Goal: Information Seeking & Learning: Learn about a topic

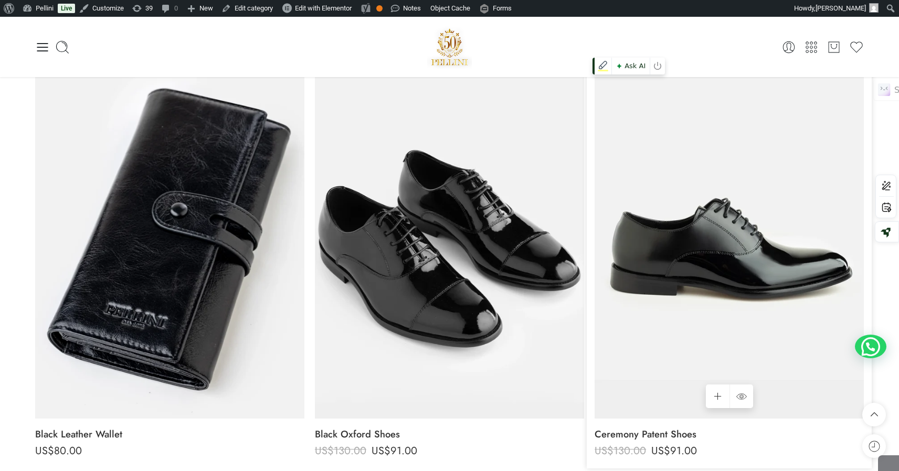
scroll to position [142, 0]
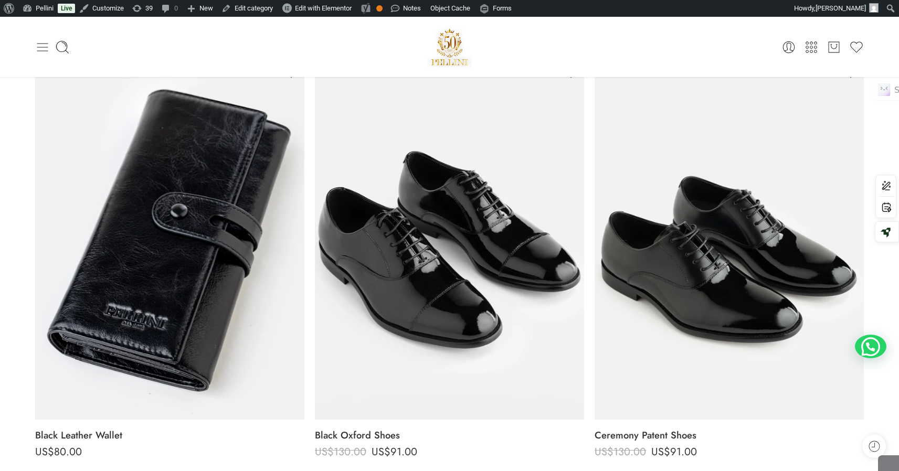
click at [45, 47] on icon at bounding box center [42, 47] width 11 height 8
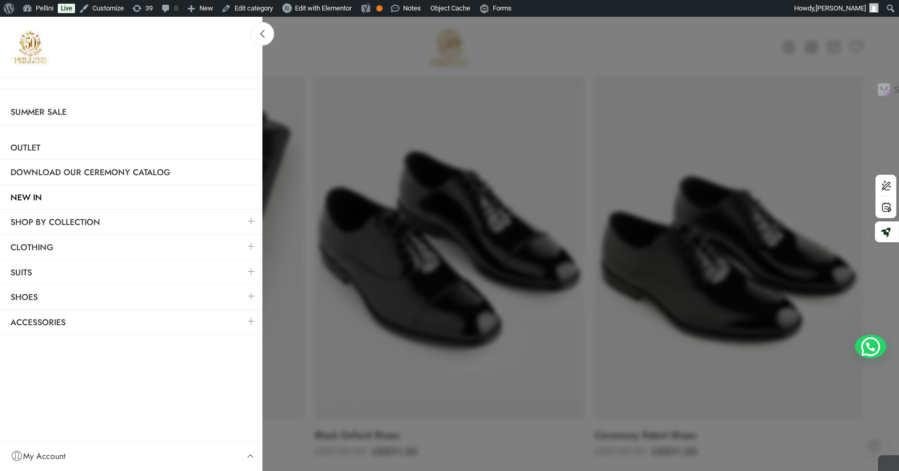
click at [253, 248] on link at bounding box center [251, 246] width 22 height 23
click at [253, 247] on link at bounding box center [251, 246] width 22 height 23
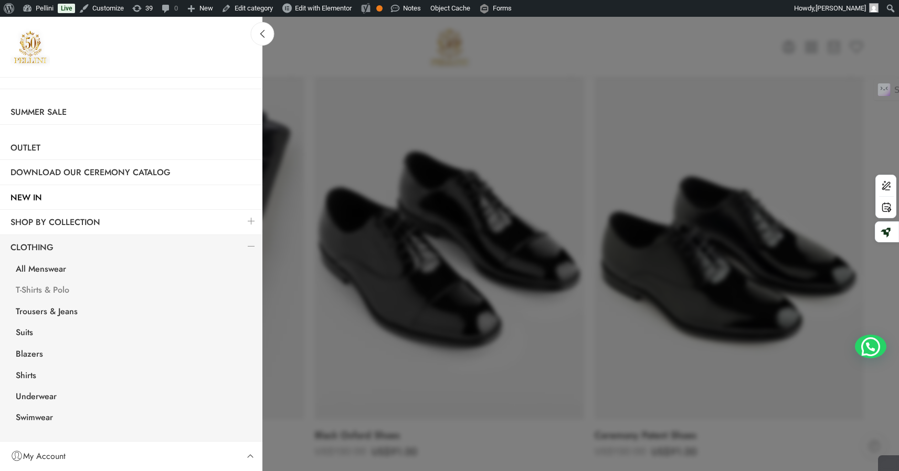
click at [47, 287] on link "T-Shirts & Polo" at bounding box center [133, 292] width 257 height 22
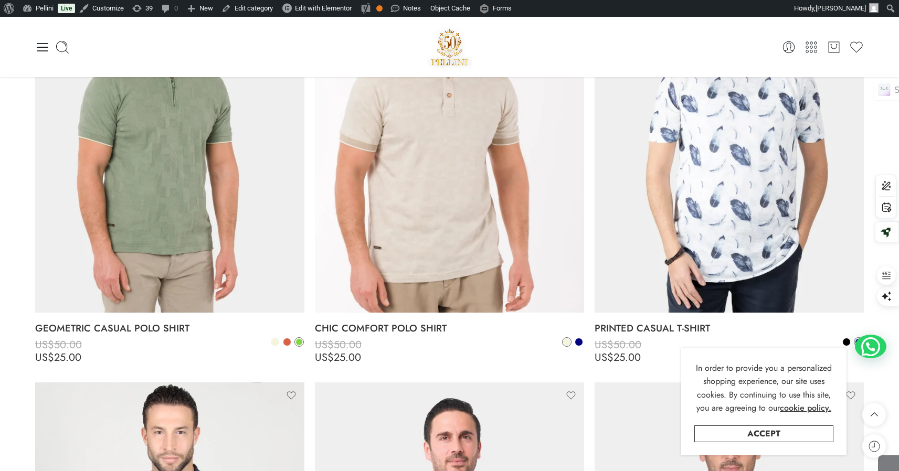
scroll to position [2989, 0]
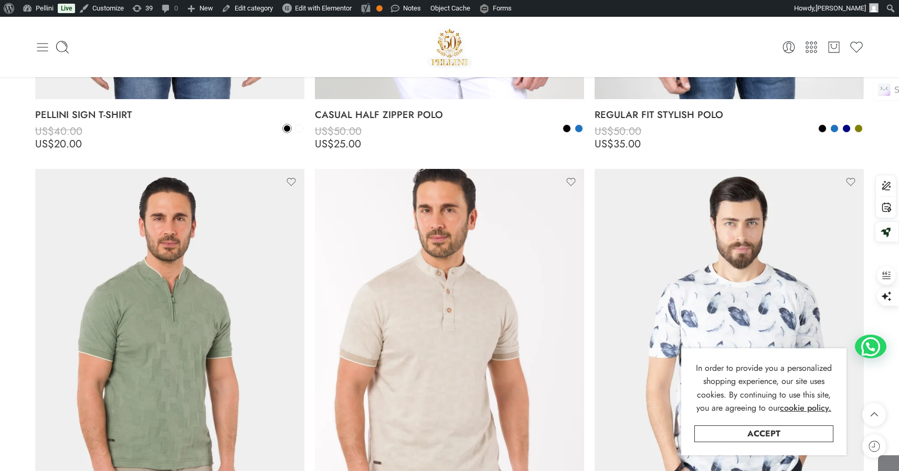
click at [45, 50] on icon at bounding box center [42, 47] width 11 height 8
click at [0, 0] on div at bounding box center [0, 0] width 0 height 0
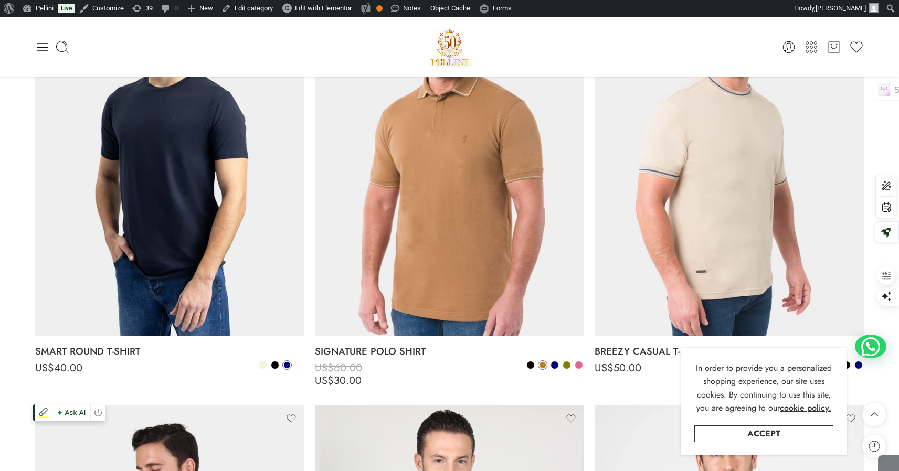
scroll to position [2298, 0]
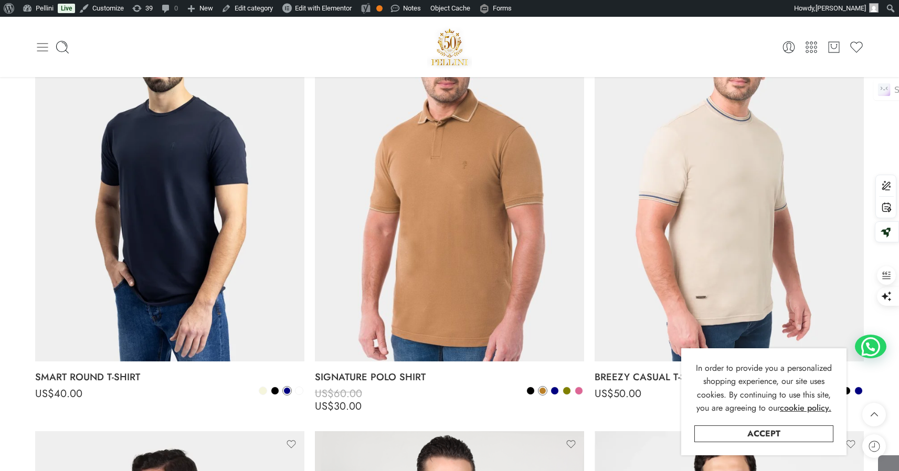
click at [41, 48] on icon at bounding box center [42, 47] width 15 height 15
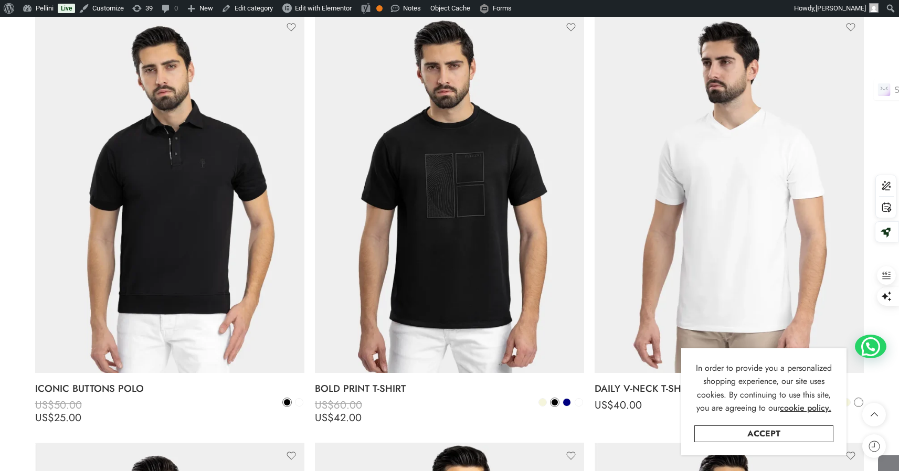
scroll to position [1117, 0]
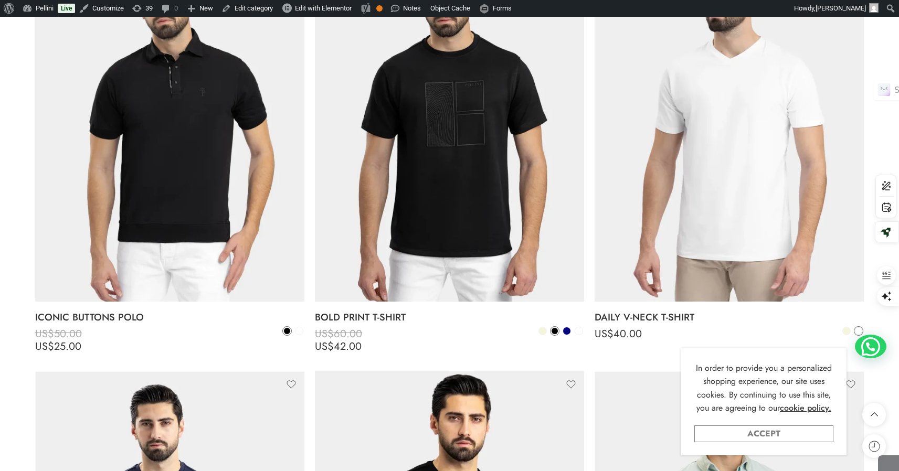
click at [775, 433] on link "Accept" at bounding box center [763, 433] width 139 height 17
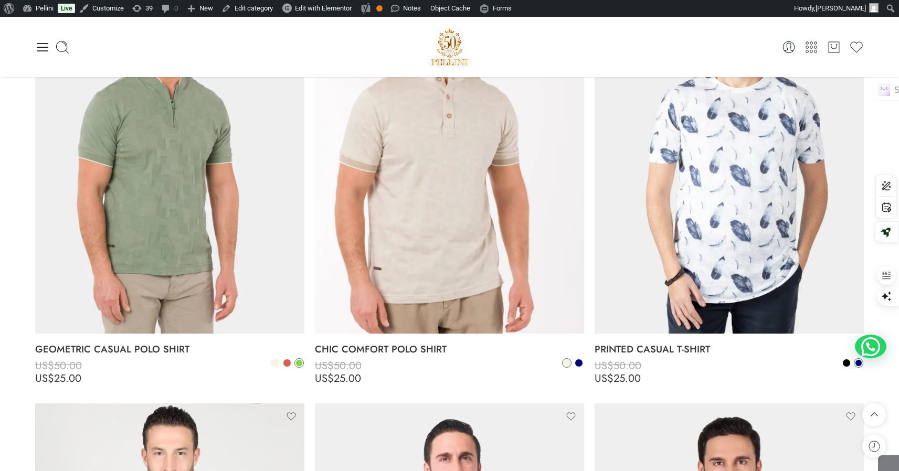
scroll to position [2994, 0]
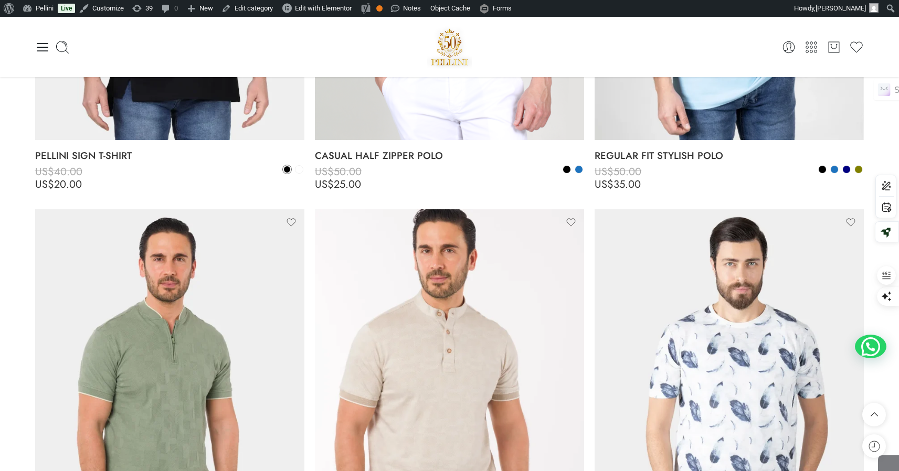
click at [39, 45] on icon at bounding box center [42, 47] width 15 height 15
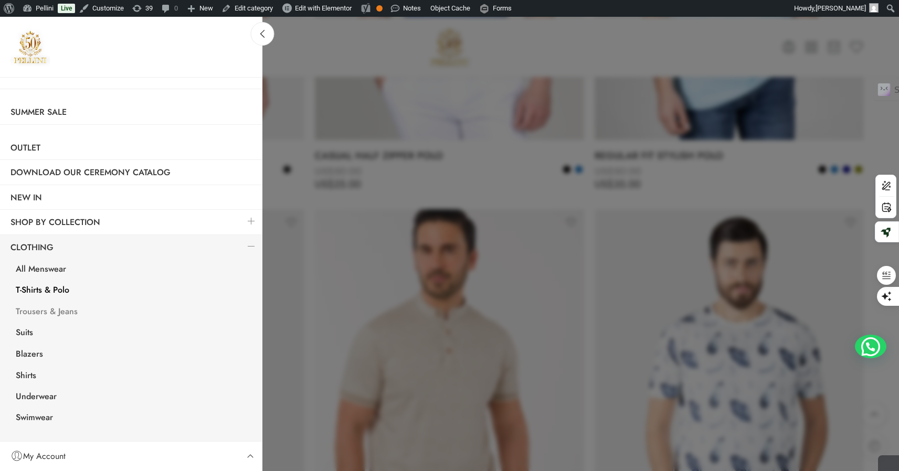
click at [56, 312] on link "Trousers & Jeans" at bounding box center [133, 313] width 257 height 22
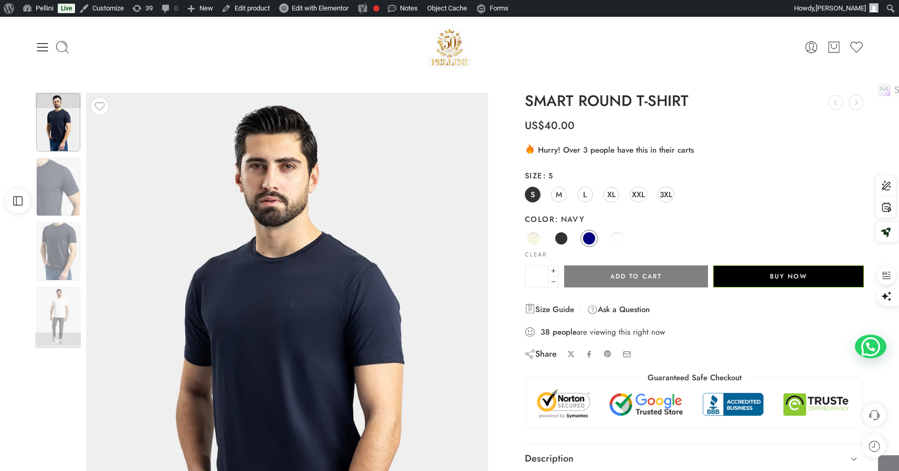
scroll to position [190, 0]
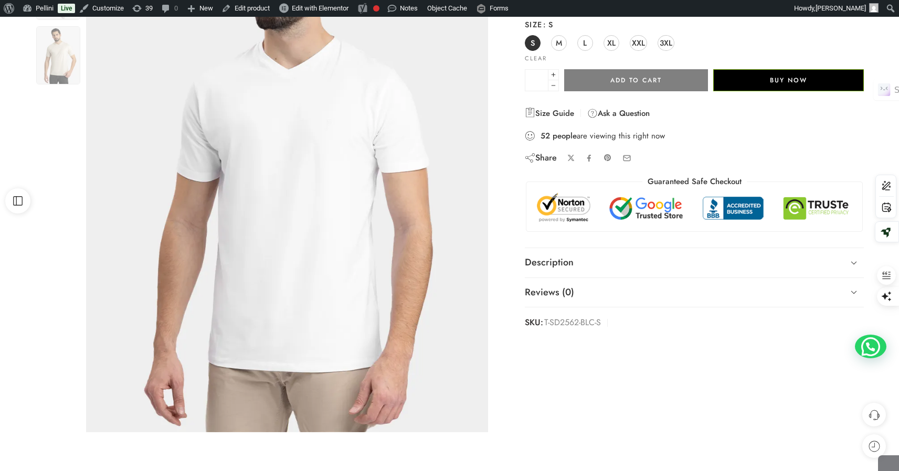
scroll to position [197, 0]
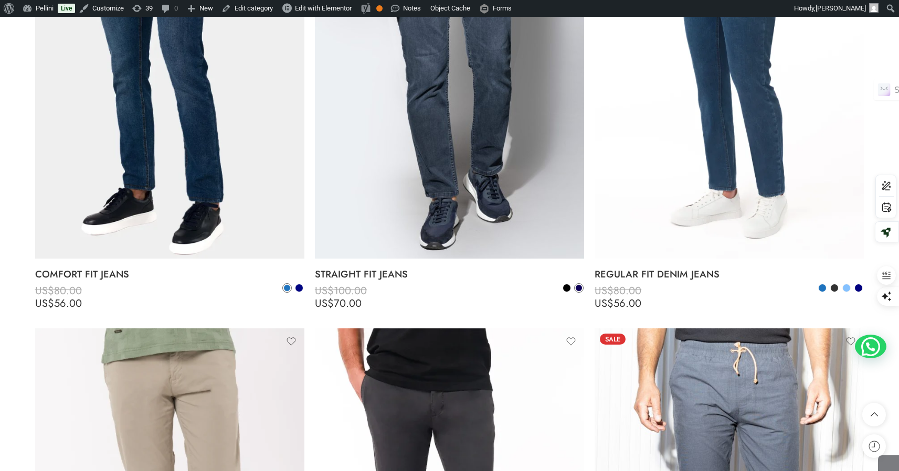
scroll to position [1220, 0]
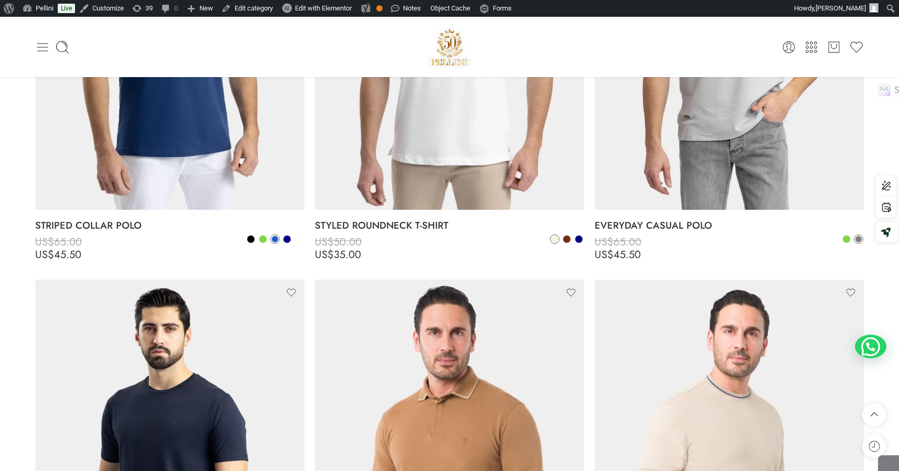
scroll to position [2067, 0]
click at [41, 51] on icon at bounding box center [42, 47] width 15 height 15
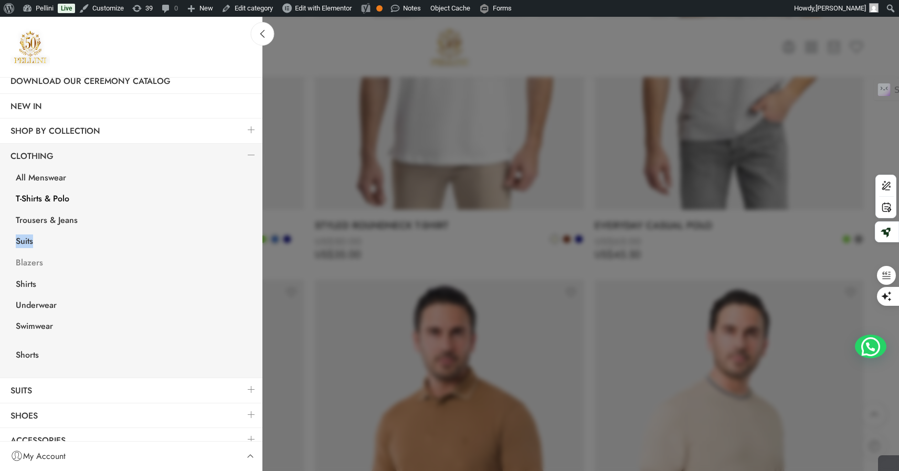
scroll to position [91, 0]
click at [492, 257] on div at bounding box center [449, 235] width 899 height 471
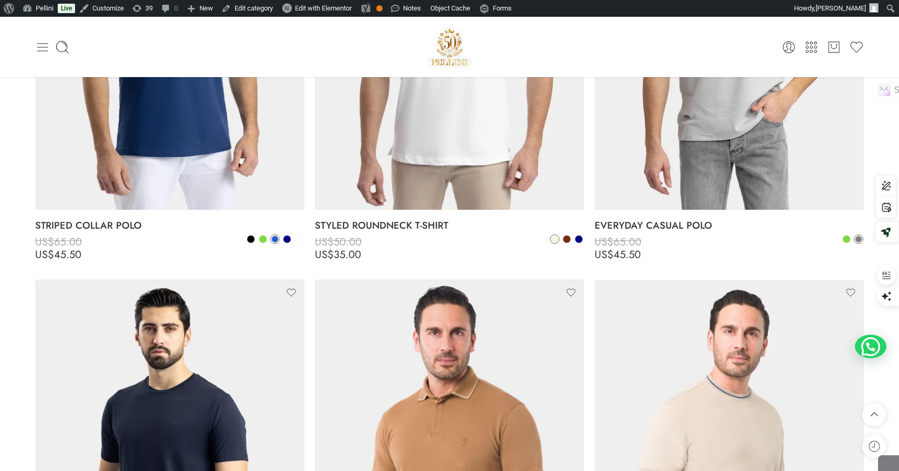
click at [48, 46] on icon at bounding box center [42, 47] width 15 height 15
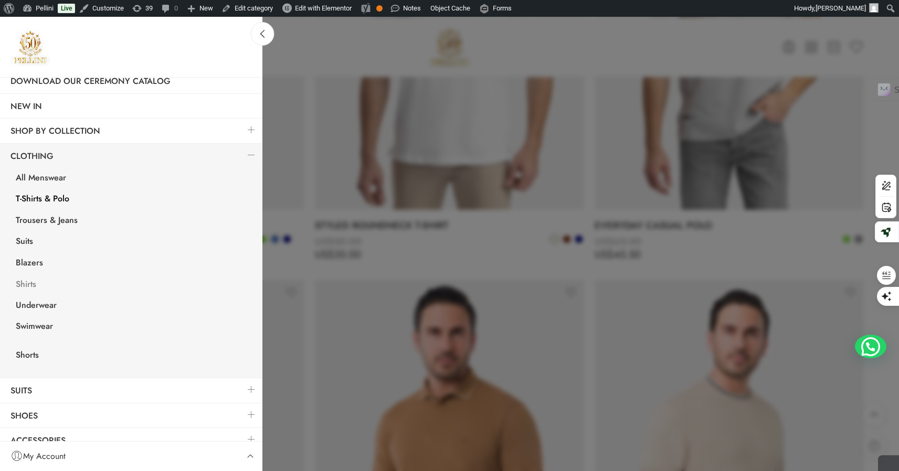
click at [33, 283] on link "Shirts" at bounding box center [133, 286] width 257 height 22
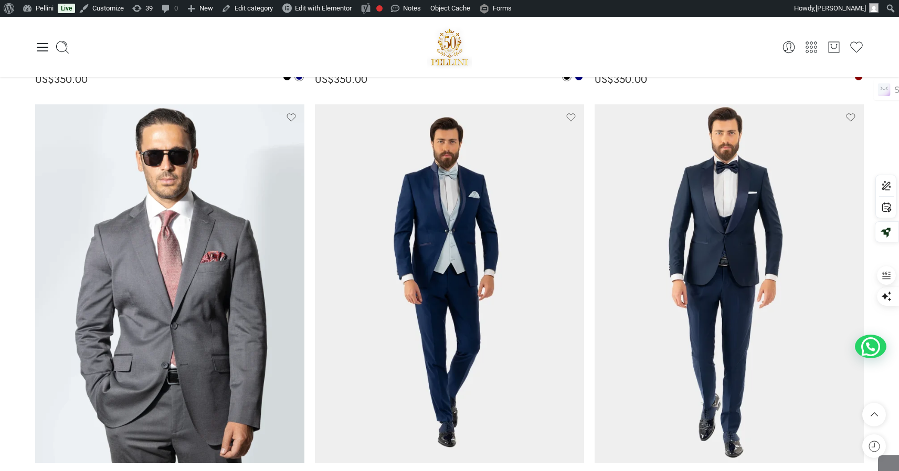
scroll to position [3048, 0]
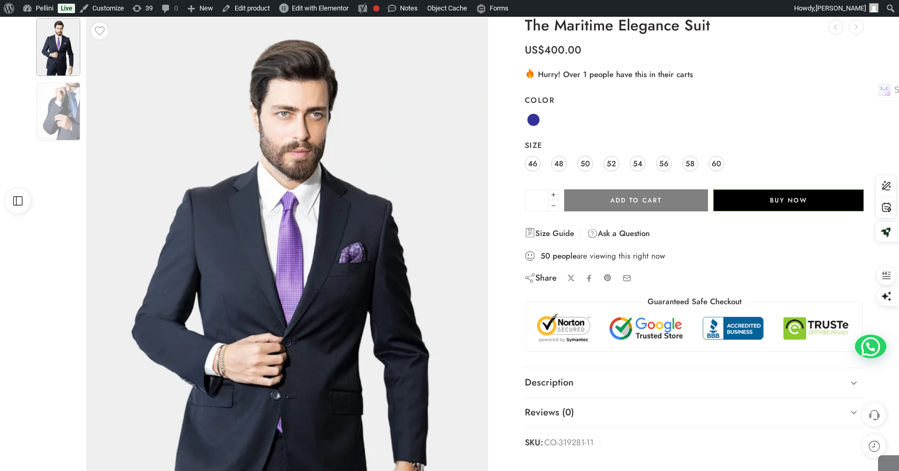
scroll to position [78, 0]
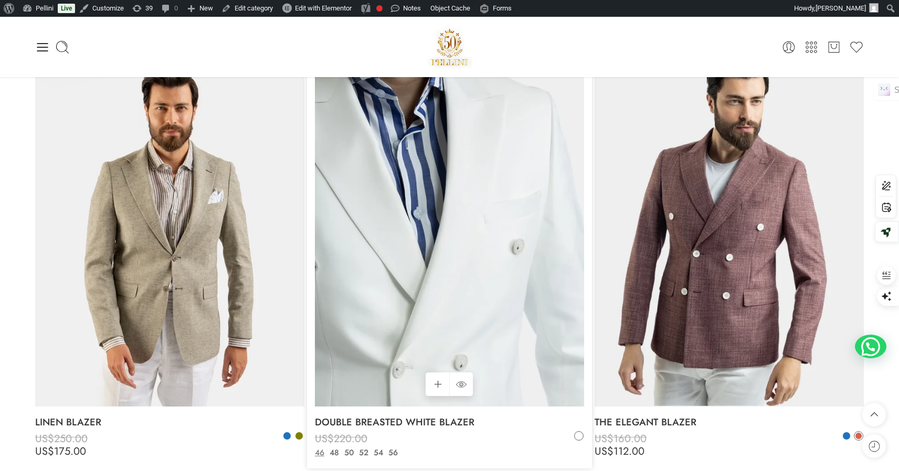
scroll to position [155, 0]
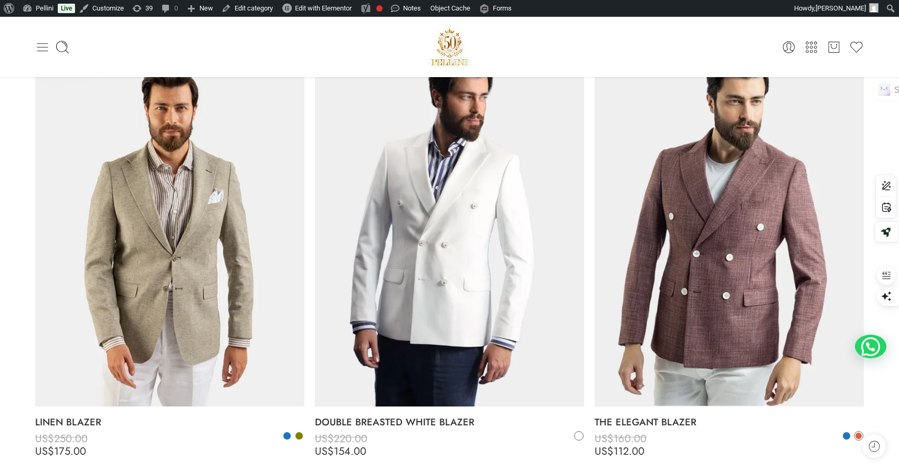
click at [42, 43] on icon at bounding box center [42, 47] width 11 height 8
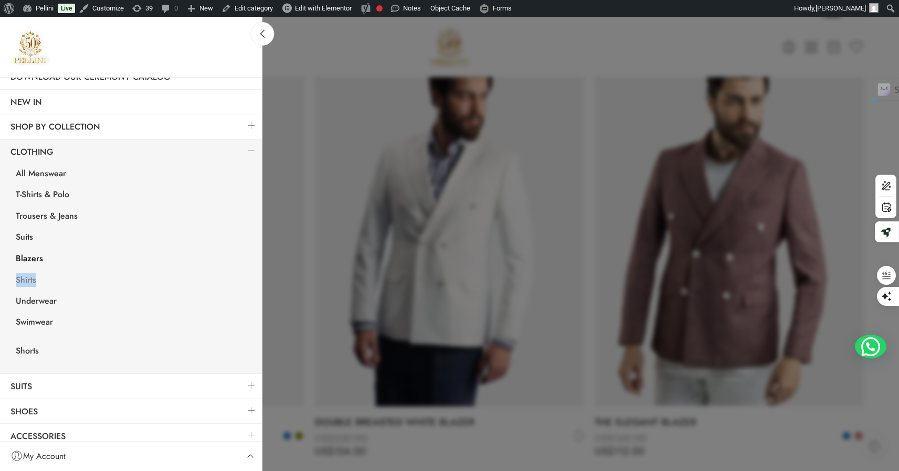
scroll to position [103, 0]
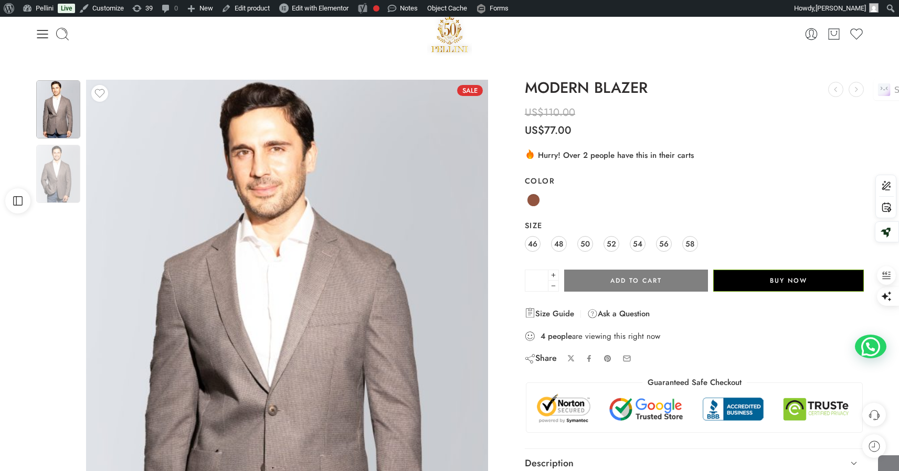
scroll to position [200, 0]
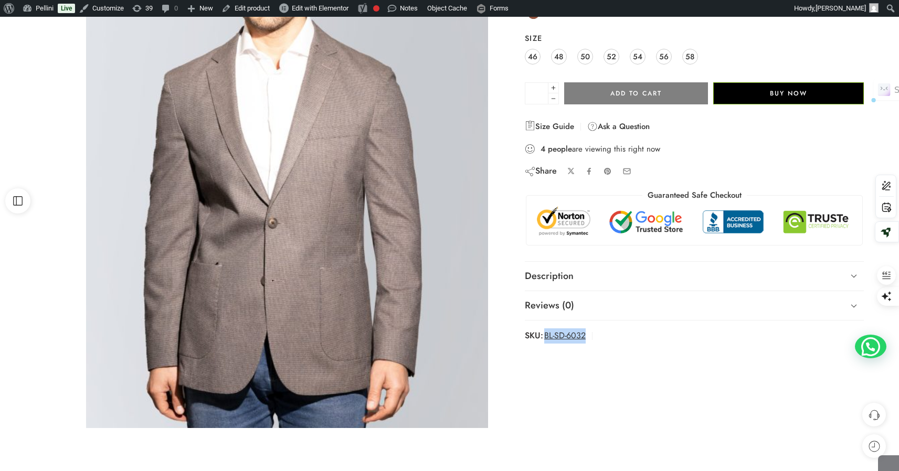
drag, startPoint x: 591, startPoint y: 334, endPoint x: 544, endPoint y: 336, distance: 47.2
click at [544, 336] on span "SKU: BL-SD-6032" at bounding box center [562, 335] width 74 height 15
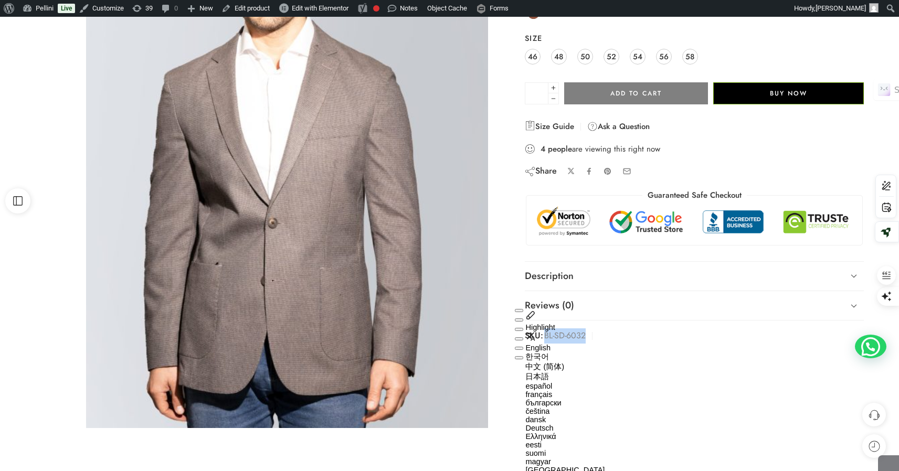
copy span "BL-SD-6032"
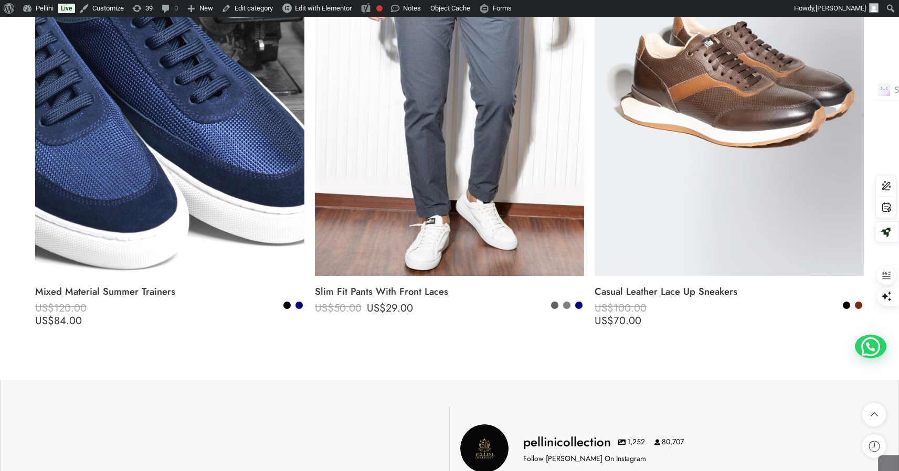
scroll to position [1574, 0]
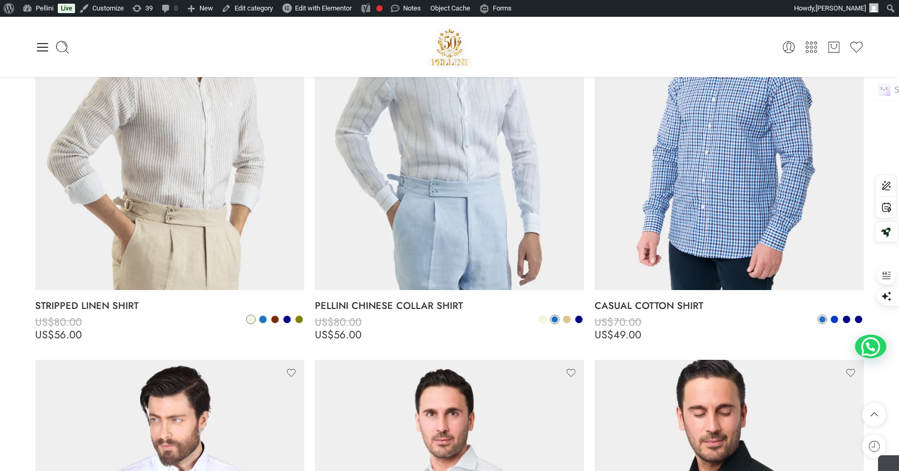
scroll to position [500, 0]
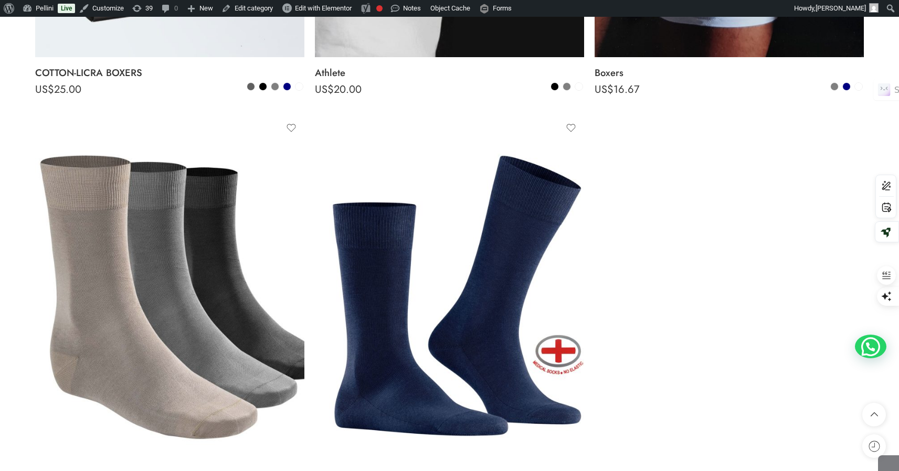
scroll to position [696, 0]
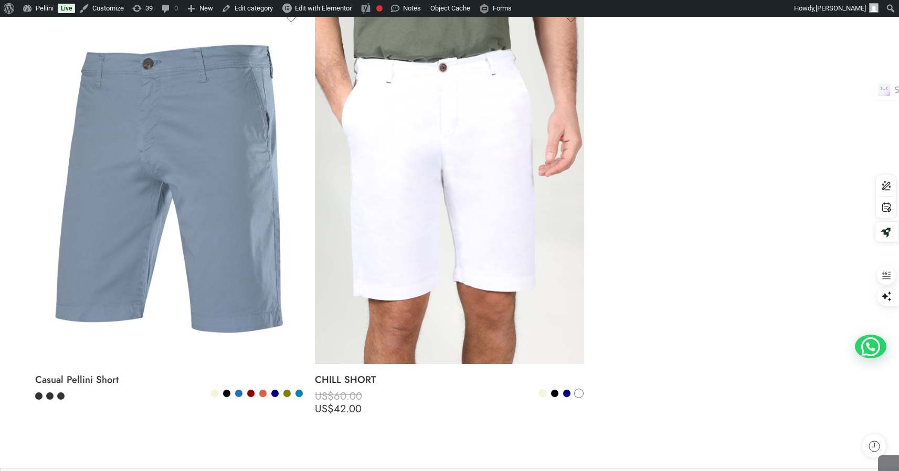
scroll to position [198, 0]
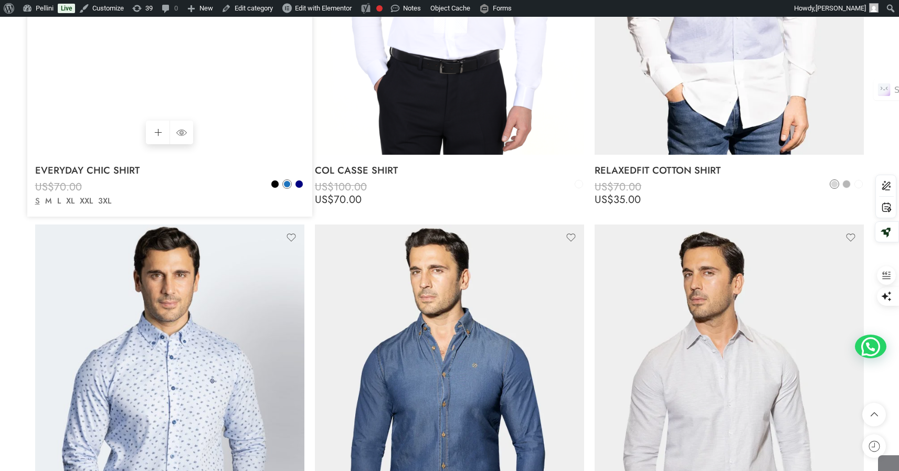
scroll to position [2570, 0]
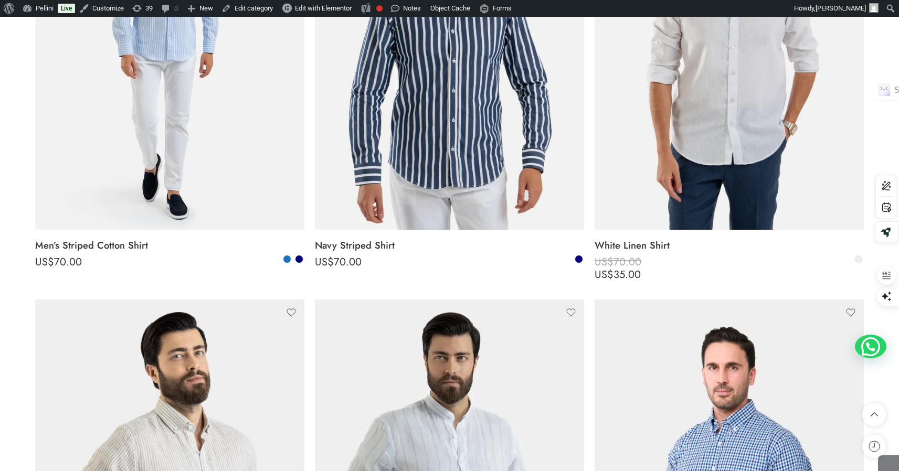
scroll to position [334, 0]
